Goal: Task Accomplishment & Management: Complete application form

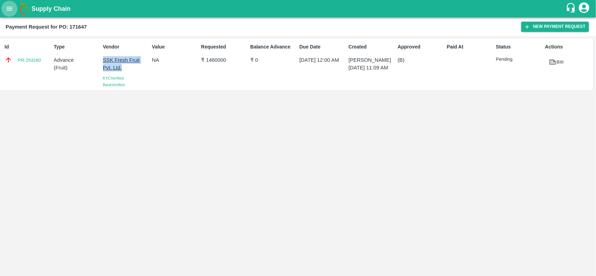
click at [6, 7] on icon "open drawer" at bounding box center [10, 9] width 8 height 8
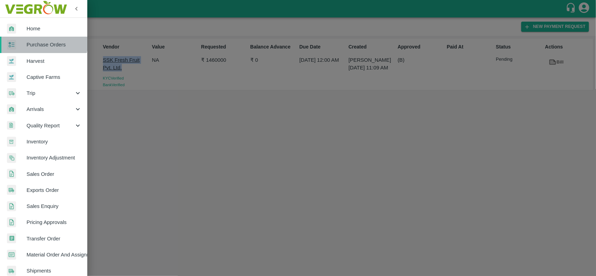
click at [27, 39] on link "Purchase Orders" at bounding box center [43, 45] width 87 height 16
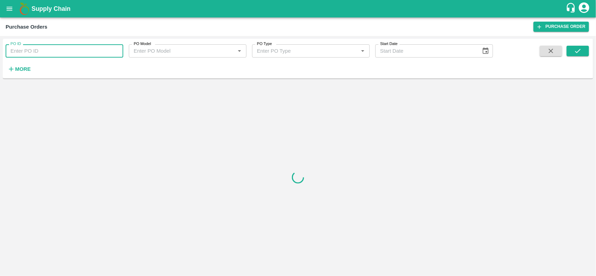
click at [48, 53] on input "PO ID" at bounding box center [65, 50] width 118 height 13
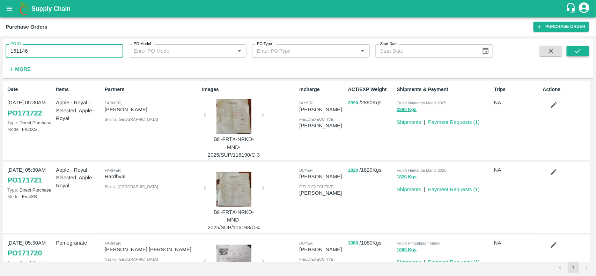
type input "151146"
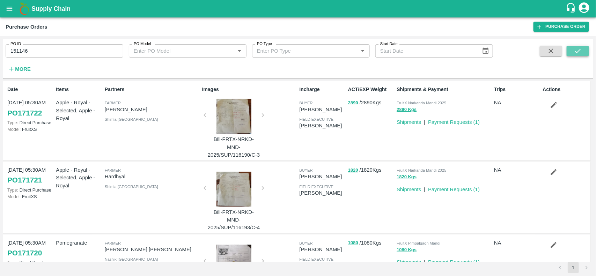
click at [584, 47] on button "submit" at bounding box center [578, 51] width 22 height 10
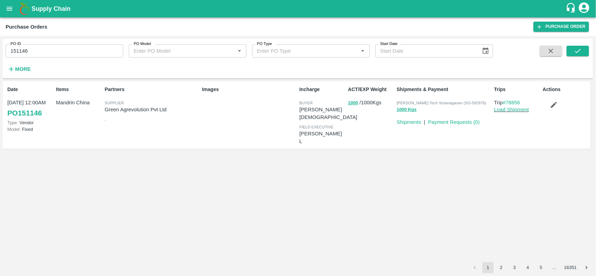
click at [462, 125] on p "Payment Requests ( 0 )" at bounding box center [454, 122] width 52 height 8
click at [444, 121] on link "Payment Requests ( 0 )" at bounding box center [454, 122] width 52 height 6
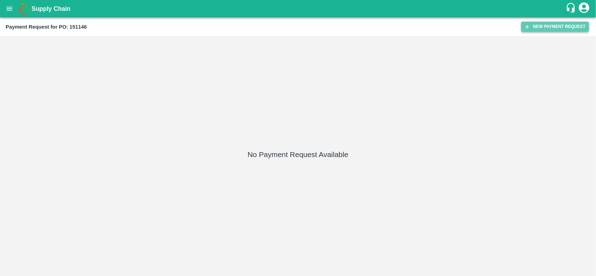
click at [557, 28] on button "New Payment Request" at bounding box center [555, 27] width 68 height 10
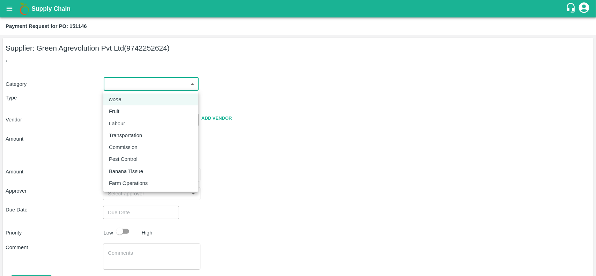
click at [134, 88] on body "Supply Chain Payment Request for PO: 151146 Supplier: Green Agrevolution Pvt Lt…" at bounding box center [298, 138] width 596 height 276
click at [126, 111] on div "Fruit" at bounding box center [151, 112] width 84 height 8
type input "1"
type input "Green Agrevolution Pvt Ltd - 9742252624(Supplier)"
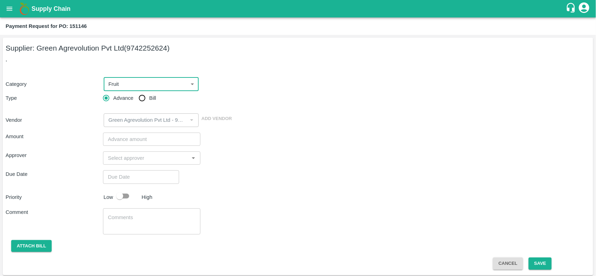
click at [147, 98] on input "Bill" at bounding box center [142, 98] width 14 height 14
radio input "true"
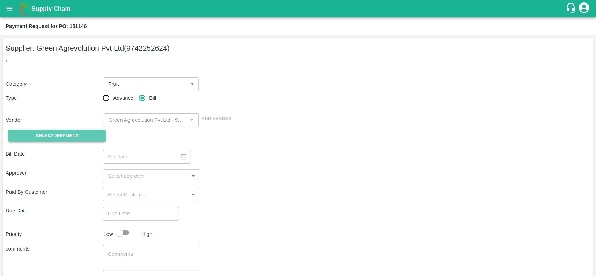
click at [55, 139] on span "Select Shipment" at bounding box center [57, 136] width 43 height 8
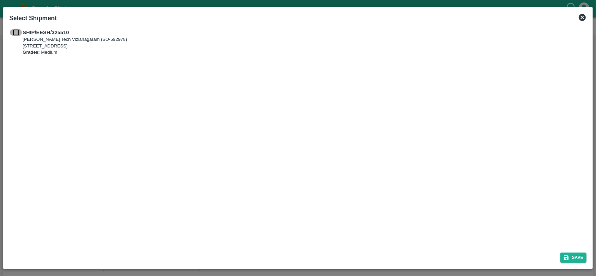
click at [18, 33] on input "checkbox" at bounding box center [15, 33] width 13 height 8
checkbox input "true"
click at [577, 259] on button "Save" at bounding box center [573, 258] width 27 height 10
type input "06/04/2025"
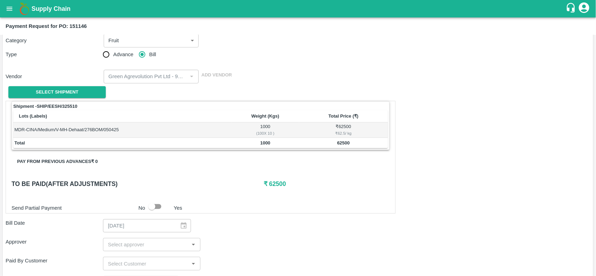
scroll to position [77, 0]
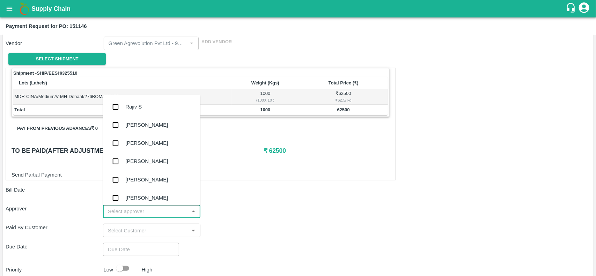
click at [164, 209] on input "input" at bounding box center [146, 211] width 82 height 9
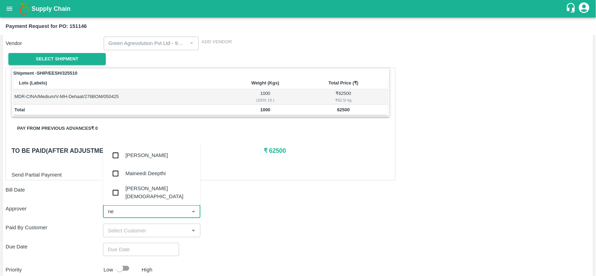
type input "nee"
click at [148, 199] on div "[PERSON_NAME][DEMOGRAPHIC_DATA]" at bounding box center [151, 193] width 97 height 20
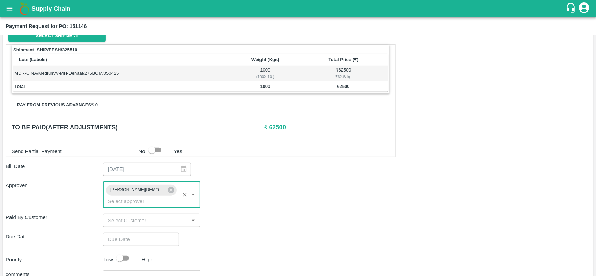
scroll to position [101, 0]
type input "DD/MM/YYYY hh:mm aa"
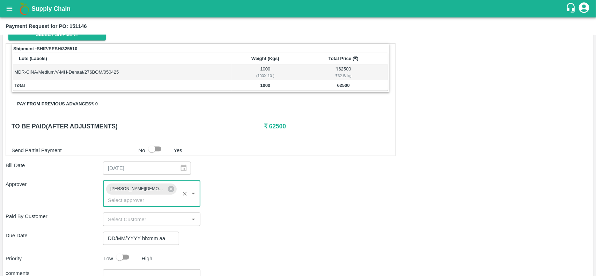
click at [132, 234] on input "DD/MM/YYYY hh:mm aa" at bounding box center [138, 238] width 71 height 13
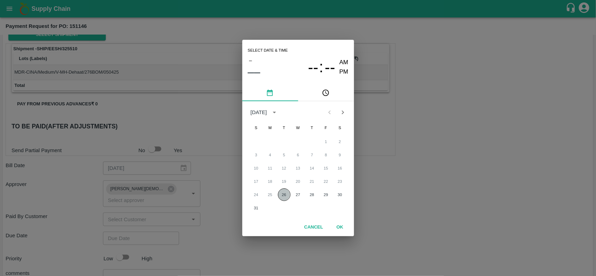
click at [283, 193] on button "26" at bounding box center [284, 195] width 13 height 13
type input "26/08/2025 12:00 AM"
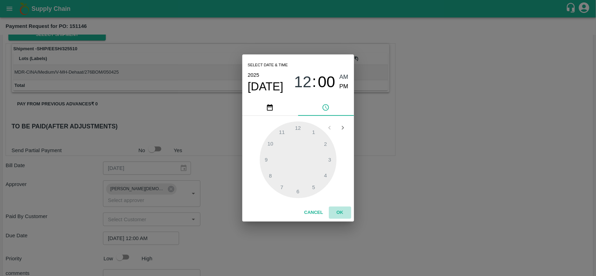
click at [338, 215] on button "OK" at bounding box center [340, 213] width 22 height 12
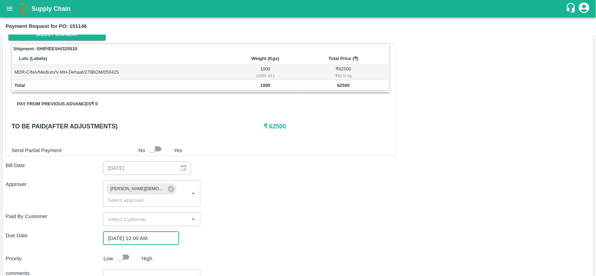
scroll to position [156, 0]
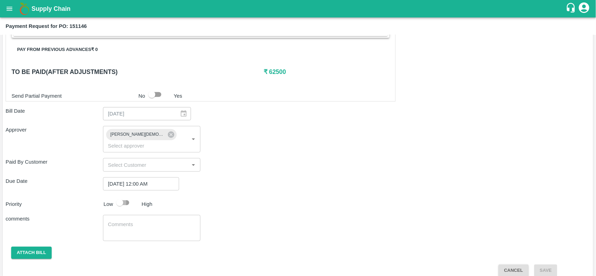
click at [117, 196] on input "checkbox" at bounding box center [120, 202] width 40 height 13
checkbox input "true"
click at [38, 247] on button "Attach bill" at bounding box center [31, 253] width 40 height 12
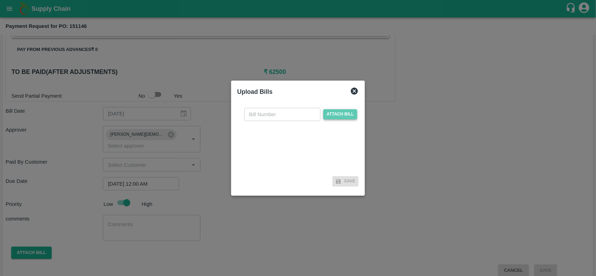
click at [334, 112] on span "Attach bill" at bounding box center [340, 114] width 34 height 10
click at [0, 0] on input "Attach bill" at bounding box center [0, 0] width 0 height 0
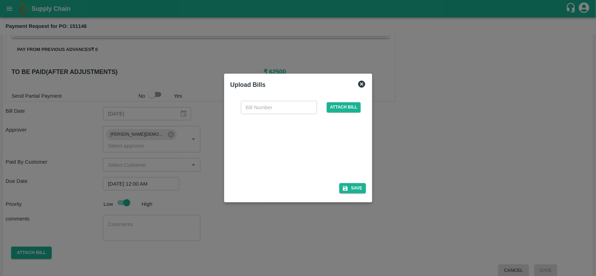
click at [263, 155] on div at bounding box center [296, 146] width 105 height 37
click at [262, 108] on input "text" at bounding box center [279, 107] width 76 height 13
paste input "TI2701000943"
type input "TI2701000943"
click at [349, 191] on button "Save" at bounding box center [352, 188] width 27 height 10
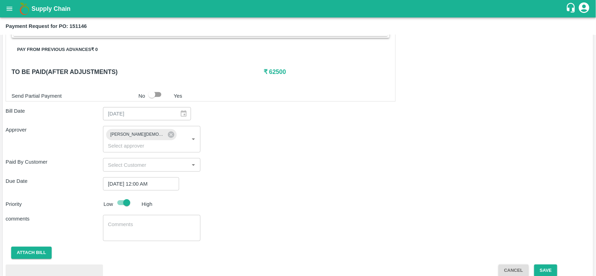
click at [117, 227] on div "x ​" at bounding box center [151, 228] width 97 height 26
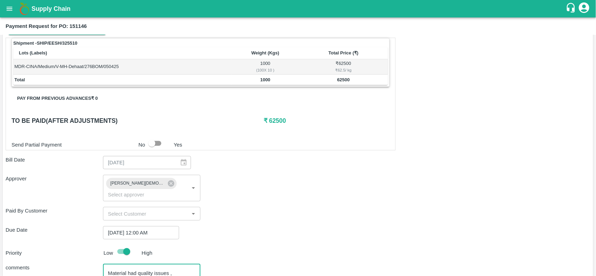
scroll to position [193, 0]
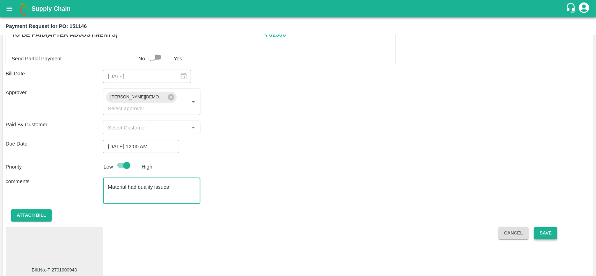
type textarea "Material had quality issues"
click at [535, 227] on button "Save" at bounding box center [545, 233] width 23 height 12
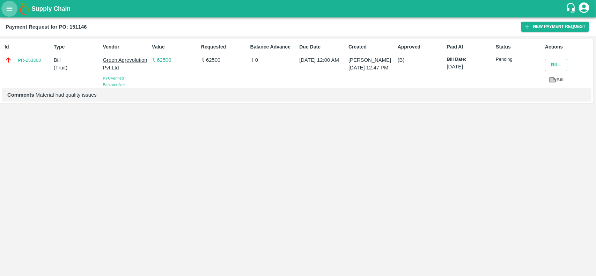
click at [6, 9] on icon "open drawer" at bounding box center [10, 9] width 8 height 8
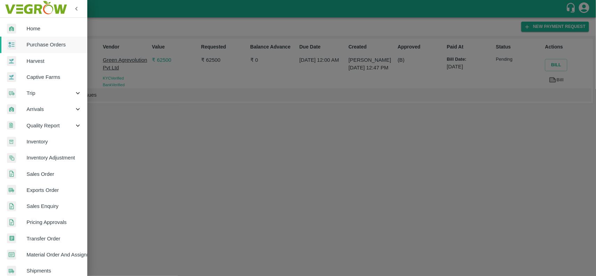
scroll to position [121, 0]
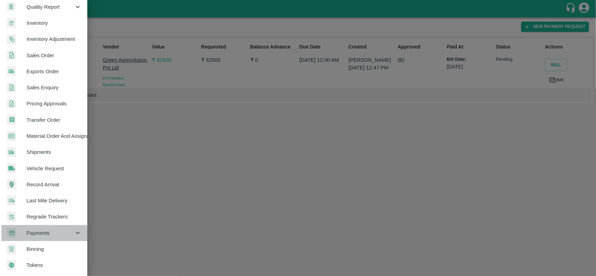
click at [44, 235] on div "Payments" at bounding box center [43, 233] width 87 height 16
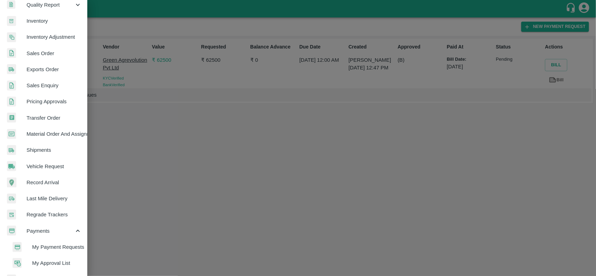
click at [47, 250] on span "My Payment Requests" at bounding box center [57, 247] width 50 height 8
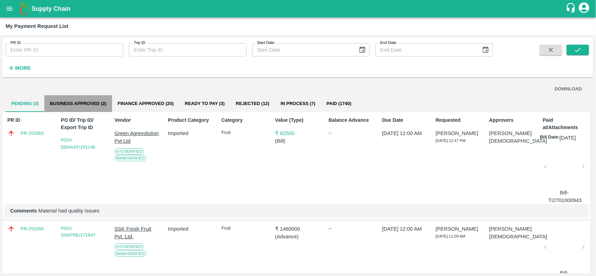
click at [76, 105] on button "Business Approved (2)" at bounding box center [78, 103] width 68 height 17
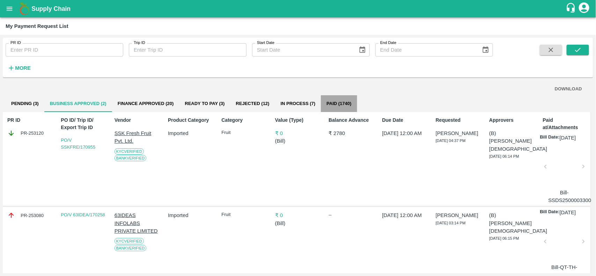
click at [327, 106] on button "Paid (1740)" at bounding box center [339, 103] width 36 height 17
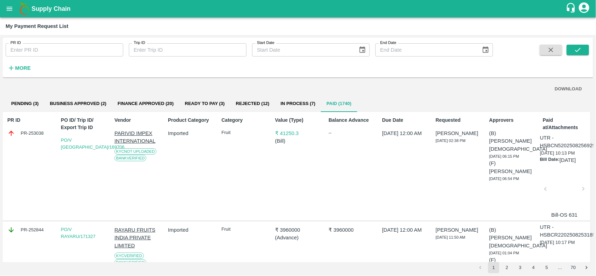
click at [300, 102] on button "In Process (7)" at bounding box center [298, 103] width 46 height 17
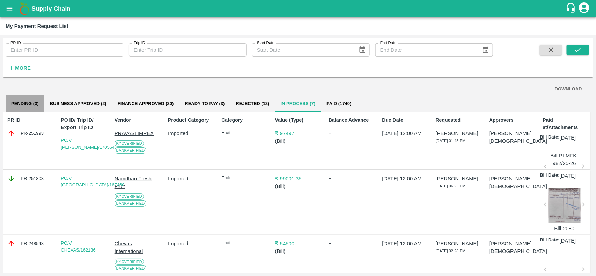
click at [25, 101] on button "Pending (3)" at bounding box center [25, 103] width 39 height 17
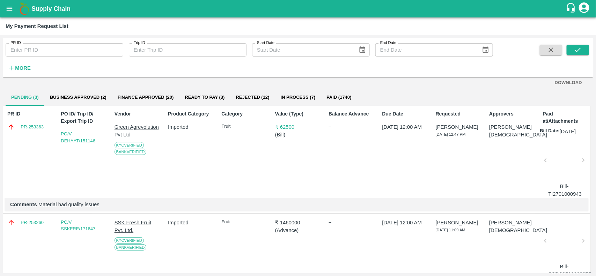
scroll to position [6, 0]
click at [149, 131] on p "Green Agrevolution Pvt Ltd" at bounding box center [138, 132] width 46 height 16
click at [2, 13] on div "Supply Chain" at bounding box center [298, 8] width 596 height 17
click at [8, 11] on icon "open drawer" at bounding box center [10, 9] width 8 height 8
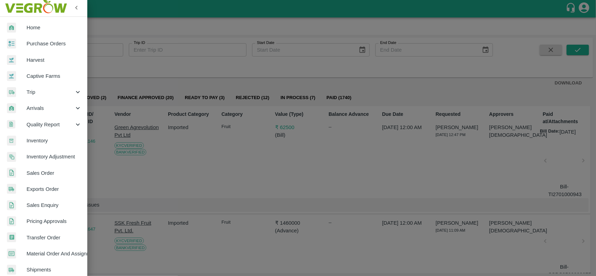
scroll to position [1, 0]
click at [41, 142] on span "Inventory" at bounding box center [54, 141] width 55 height 8
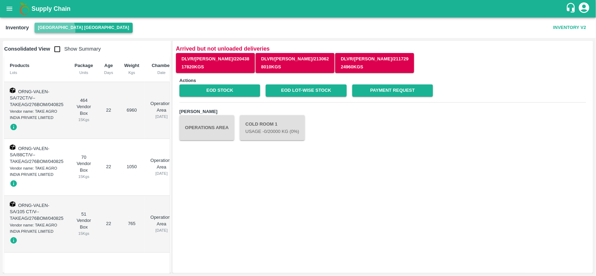
click at [54, 30] on button "[GEOGRAPHIC_DATA] [GEOGRAPHIC_DATA]" at bounding box center [84, 28] width 98 height 10
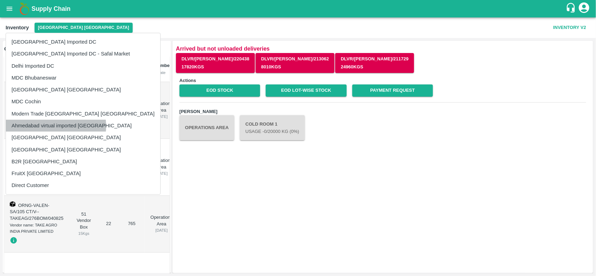
click at [44, 126] on li "Ahmedabad virtual imported [GEOGRAPHIC_DATA]" at bounding box center [83, 126] width 154 height 12
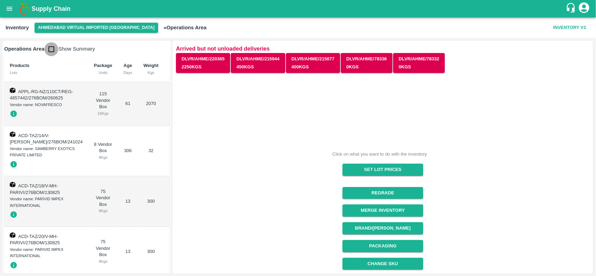
click at [55, 47] on input "checkbox" at bounding box center [51, 49] width 14 height 14
checkbox input "true"
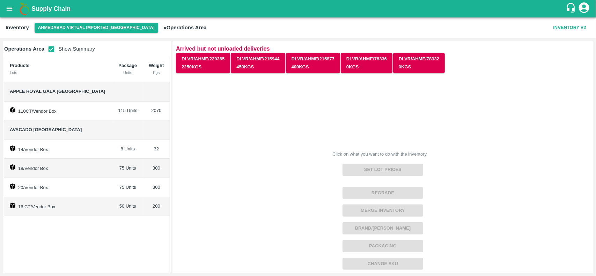
click at [6, 18] on div "Inventory Ahmedabad virtual imported DC » Operations Area Inventory V2" at bounding box center [298, 27] width 596 height 21
click at [6, 15] on button "open drawer" at bounding box center [9, 9] width 16 height 16
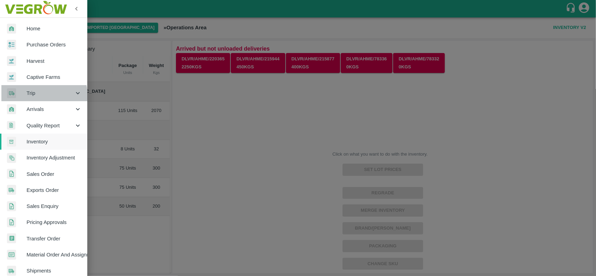
click at [29, 96] on span "Trip" at bounding box center [50, 93] width 47 height 8
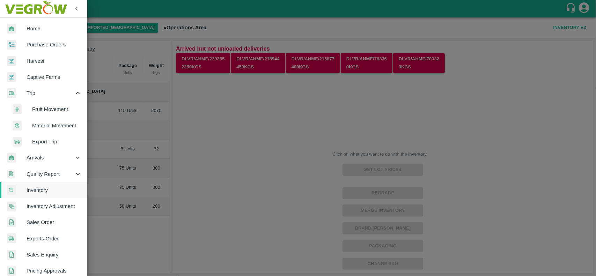
click at [45, 112] on span "Fruit Movement" at bounding box center [57, 109] width 50 height 8
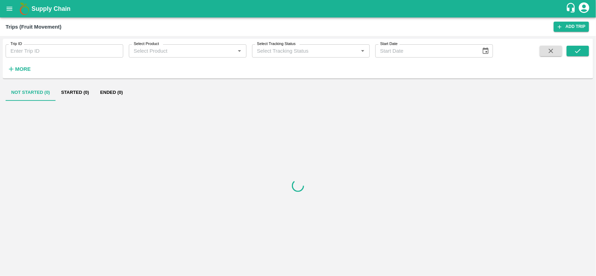
click at [62, 51] on input "Trip ID" at bounding box center [65, 50] width 118 height 13
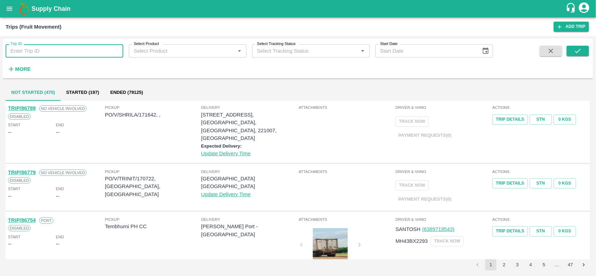
paste input "85896"
type input "85896"
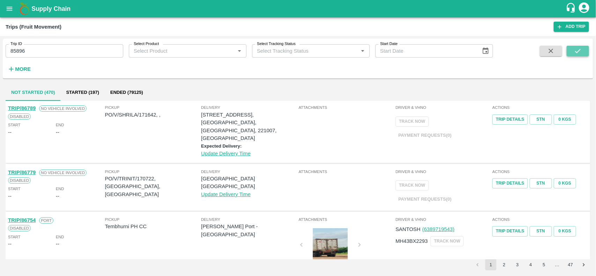
click at [585, 47] on button "submit" at bounding box center [578, 51] width 22 height 10
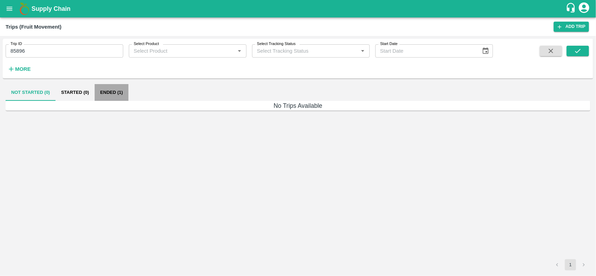
click at [118, 95] on button "Ended (1)" at bounding box center [112, 92] width 34 height 17
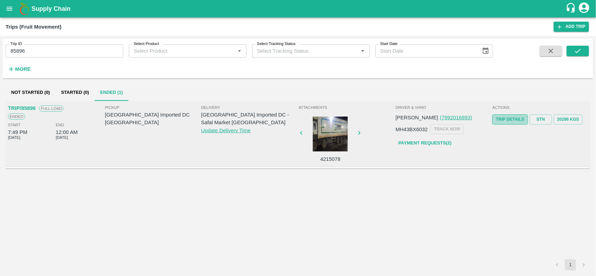
click at [505, 120] on link "Trip Details" at bounding box center [509, 120] width 35 height 10
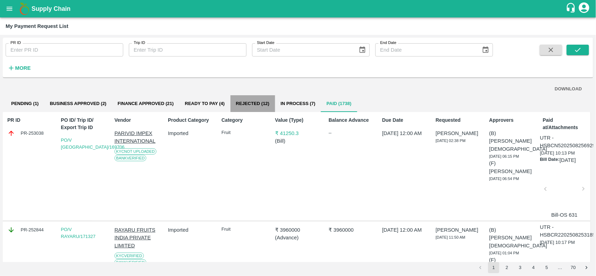
click at [263, 105] on button "Rejected (12)" at bounding box center [252, 103] width 45 height 17
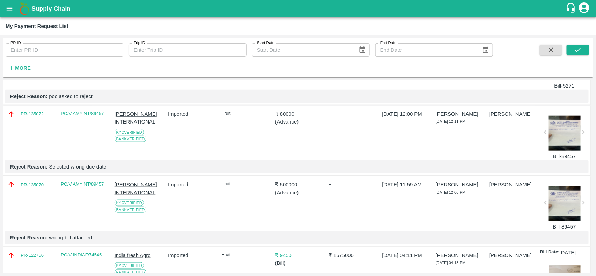
scroll to position [332, 0]
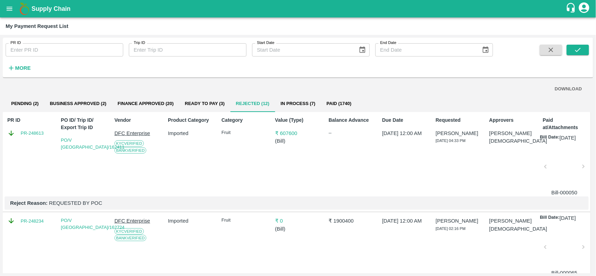
scroll to position [332, 0]
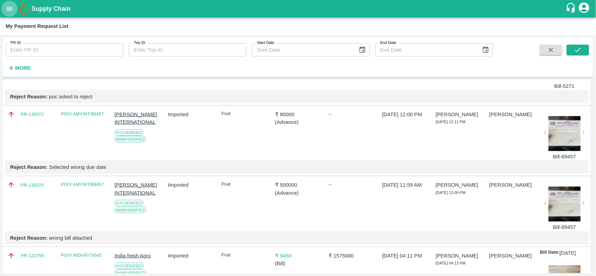
click at [10, 13] on button "open drawer" at bounding box center [9, 9] width 16 height 16
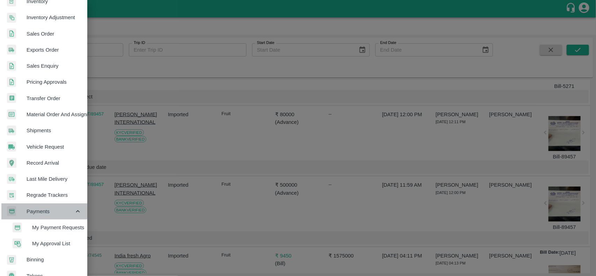
click at [44, 209] on span "Payments" at bounding box center [50, 212] width 47 height 8
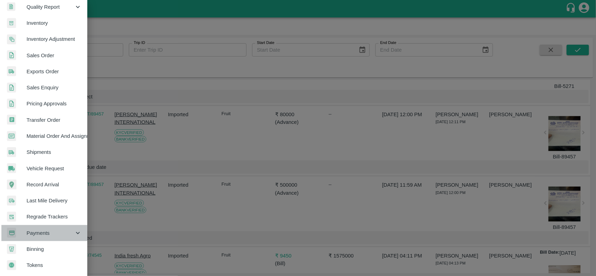
click at [49, 229] on span "Payments" at bounding box center [50, 233] width 47 height 8
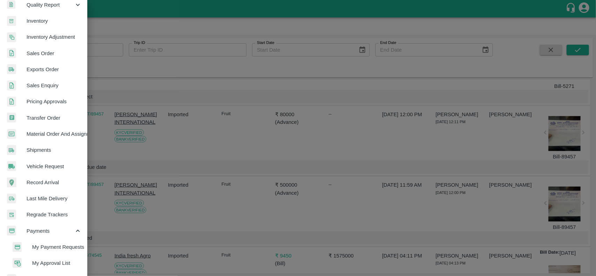
scroll to position [140, 0]
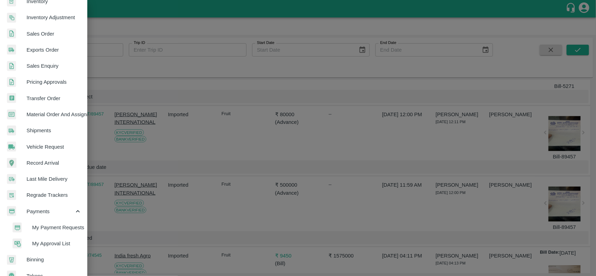
click at [51, 229] on span "My Payment Requests" at bounding box center [57, 228] width 50 height 8
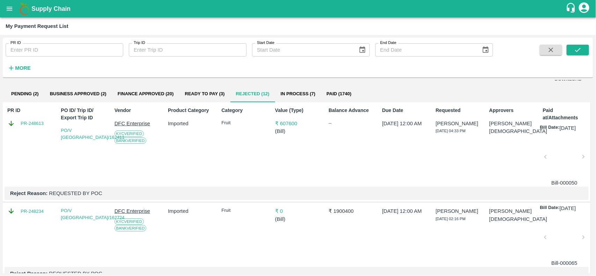
scroll to position [0, 0]
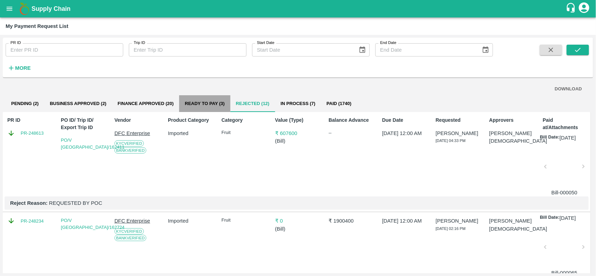
click at [194, 96] on button "Ready To Pay (3)" at bounding box center [204, 103] width 51 height 17
